Goal: Information Seeking & Learning: Learn about a topic

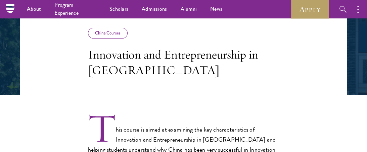
scroll to position [98, 0]
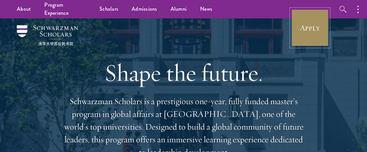
click at [322, 38] on link "Apply" at bounding box center [310, 28] width 38 height 38
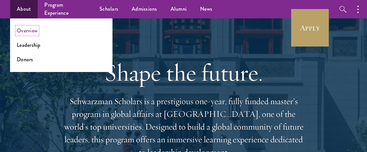
click at [34, 29] on link "Overview" at bounding box center [27, 31] width 21 height 8
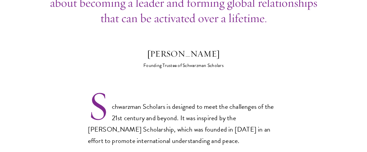
scroll to position [397, 0]
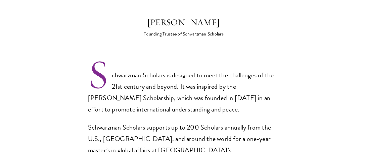
drag, startPoint x: 136, startPoint y: 11, endPoint x: 237, endPoint y: 6, distance: 100.5
click at [237, 16] on div "Stephen A. Schwarzman" at bounding box center [184, 22] width 118 height 13
copy div "Stephen A. Schwarzman"
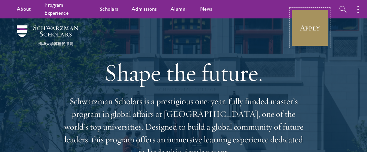
click at [314, 30] on link "Apply" at bounding box center [310, 28] width 38 height 38
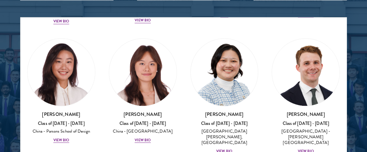
scroll to position [811, 0]
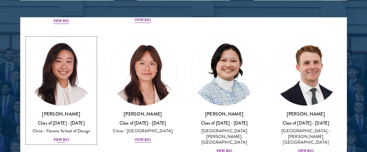
click at [62, 137] on div "View Bio" at bounding box center [61, 139] width 16 height 5
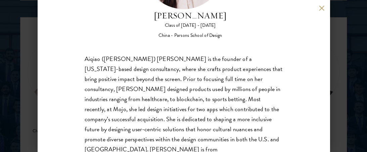
scroll to position [92, 0]
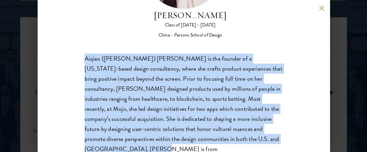
drag, startPoint x: 84, startPoint y: 55, endPoint x: 209, endPoint y: 139, distance: 150.8
click at [209, 139] on div "[PERSON_NAME] Class of [DATE] - [DATE] China - [PERSON_NAME] School of Design […" at bounding box center [184, 76] width 292 height 152
copy div "Aiqiao ([PERSON_NAME]) [PERSON_NAME] is the founder of a [US_STATE]-based desig…"
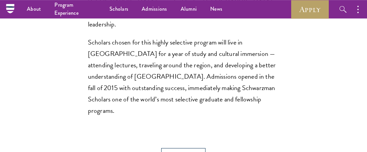
scroll to position [548, 0]
